Goal: Use online tool/utility: Utilize a website feature to perform a specific function

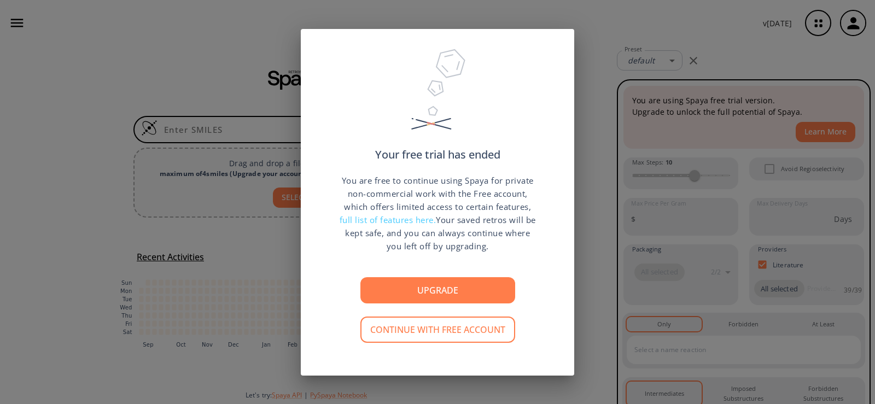
click at [648, 108] on div "Your free trial has ended You are free to continue using Spaya for private non-…" at bounding box center [437, 202] width 875 height 404
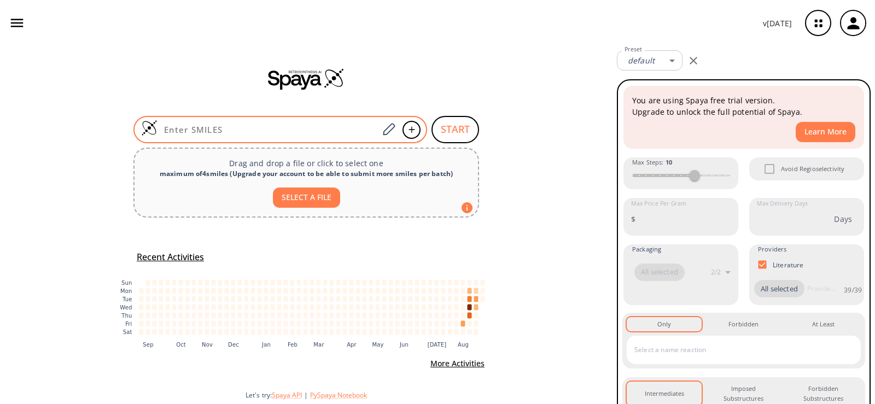
click at [233, 128] on input at bounding box center [267, 129] width 221 height 11
paste input "BrC1=NN(C)C2=C1C(N3CC(NC4CC4)C5(CC5)CC3)=CC(Cl)=N2"
type input "BrC1=NN(C)C2=C1C(N3CC(NC4CC4)C5(CC5)CC3)=CC(Cl)=N2"
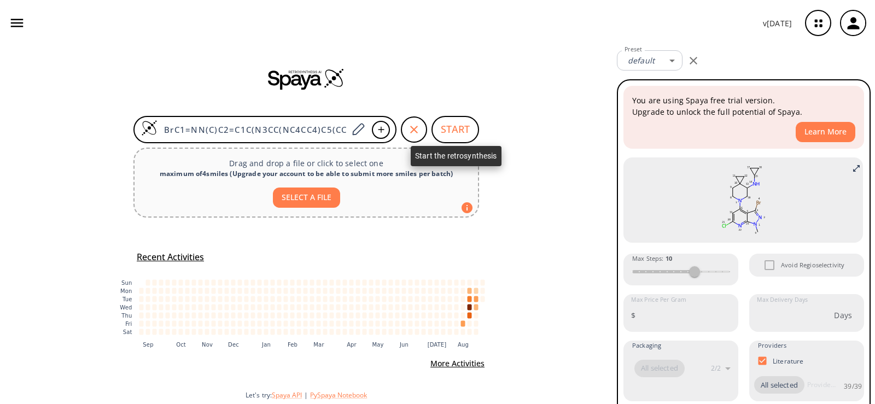
click at [452, 131] on button "START" at bounding box center [455, 129] width 48 height 27
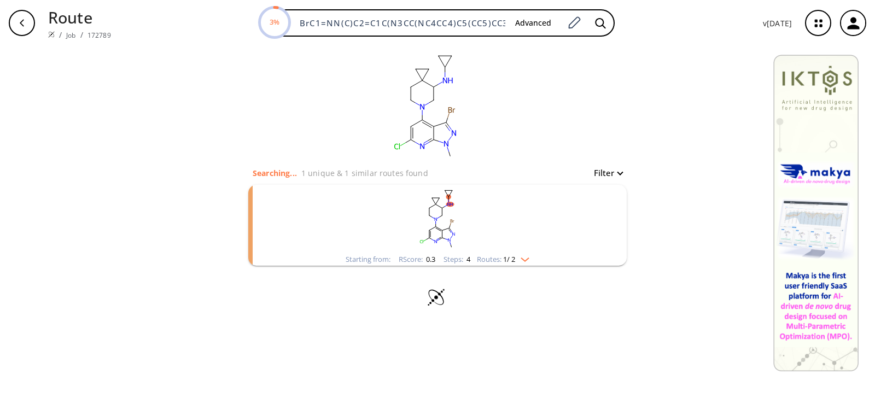
click at [435, 204] on rect "clusters" at bounding box center [437, 219] width 284 height 68
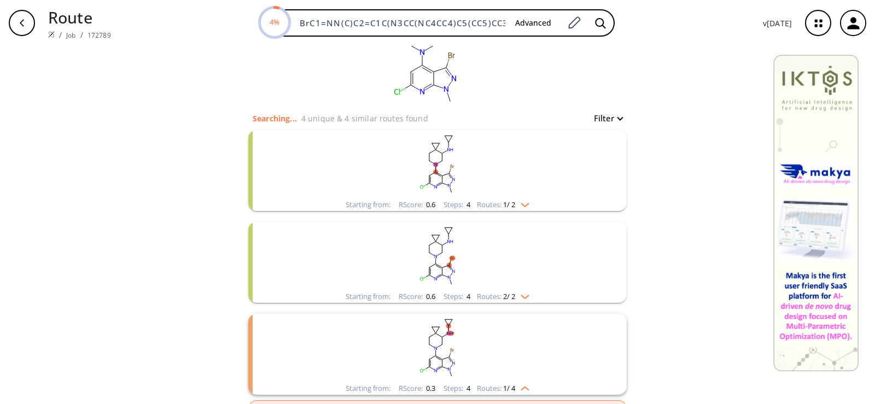
scroll to position [164, 0]
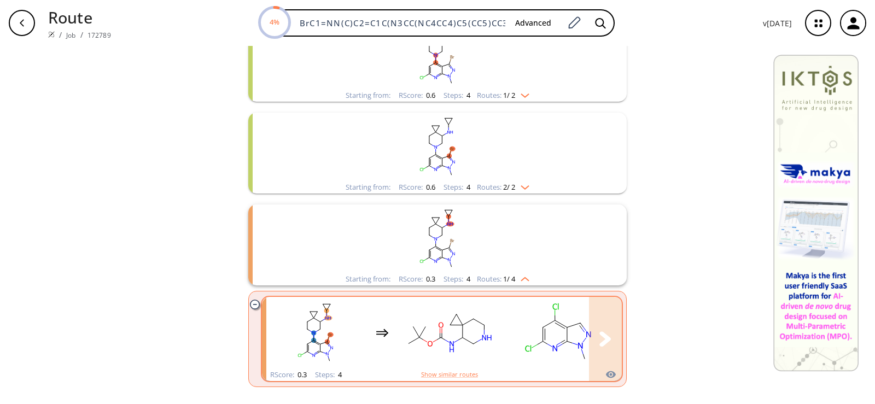
click at [403, 324] on rect "clusters" at bounding box center [449, 333] width 98 height 68
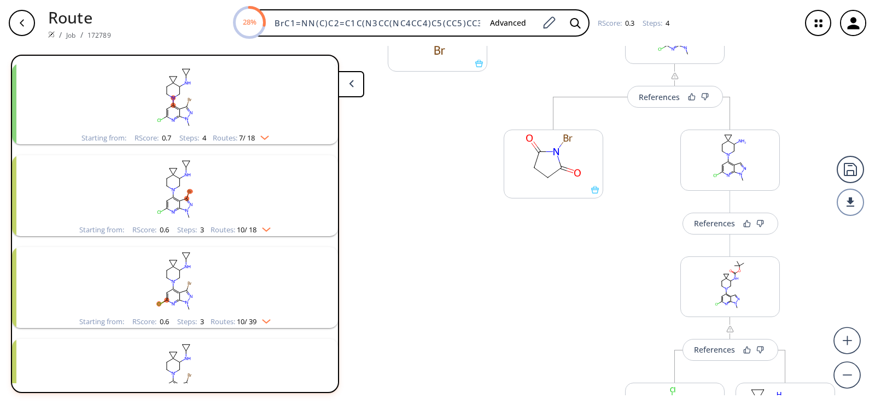
scroll to position [273, 0]
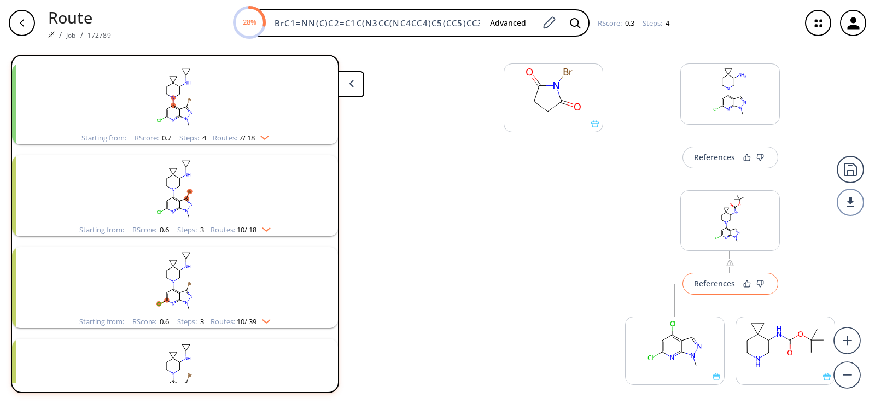
click at [718, 294] on button "References" at bounding box center [730, 284] width 96 height 22
